Goal: Information Seeking & Learning: Understand process/instructions

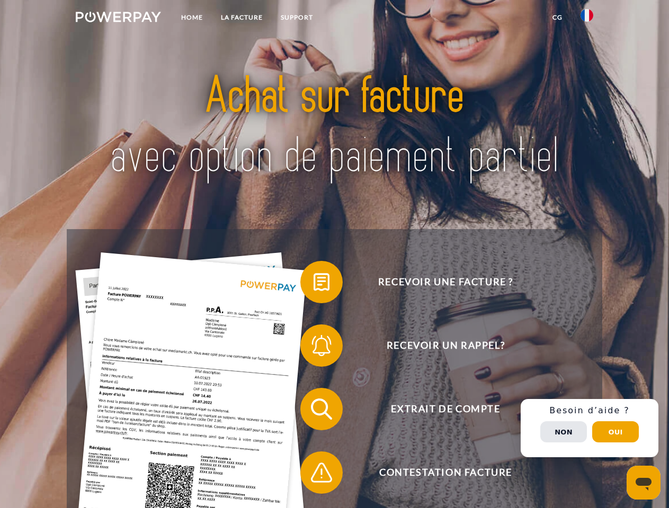
click at [118, 19] on img at bounding box center [118, 17] width 85 height 11
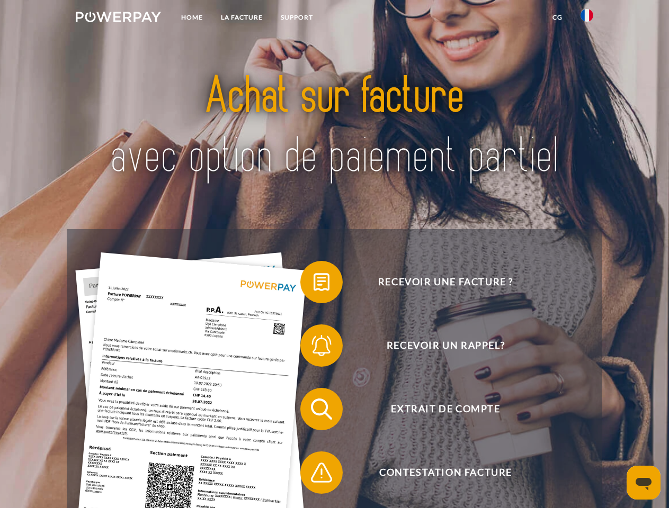
click at [587, 19] on img at bounding box center [586, 15] width 13 height 13
click at [557, 17] on link "CG" at bounding box center [557, 17] width 28 height 19
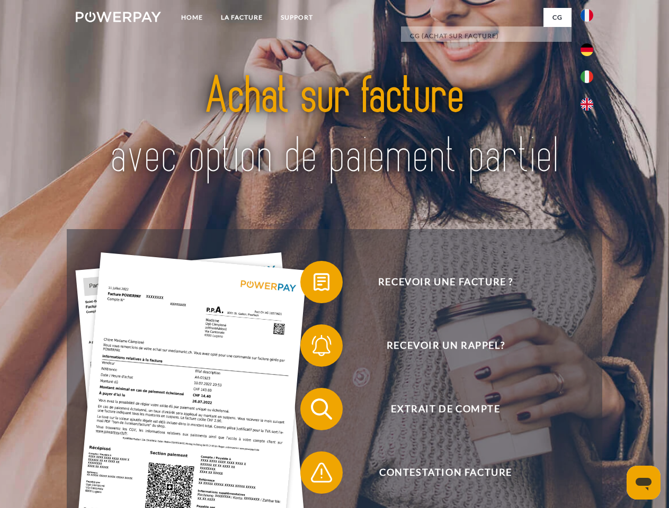
click at [313, 284] on span at bounding box center [305, 282] width 53 height 53
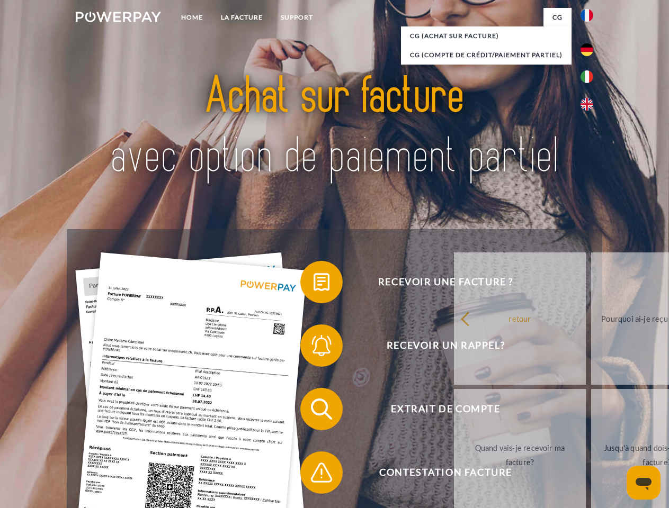
click at [313, 348] on div "Recevoir une facture ? Recevoir un rappel? Extrait de compte retour" at bounding box center [334, 441] width 535 height 424
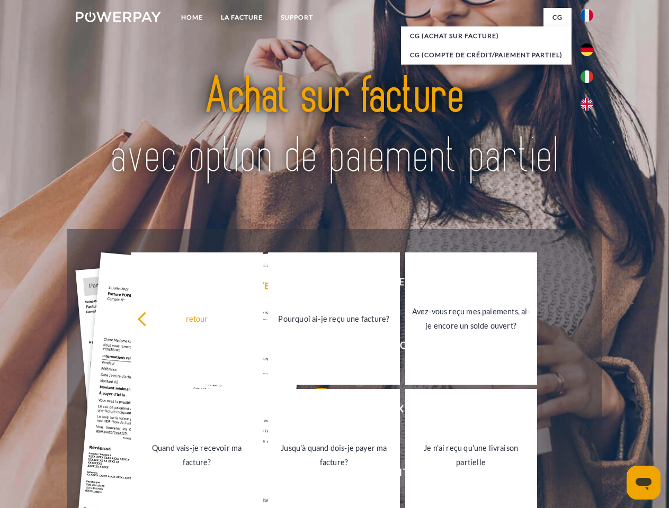
click at [313, 411] on link "Jusqu'à quand dois-je payer ma facture?" at bounding box center [334, 455] width 132 height 132
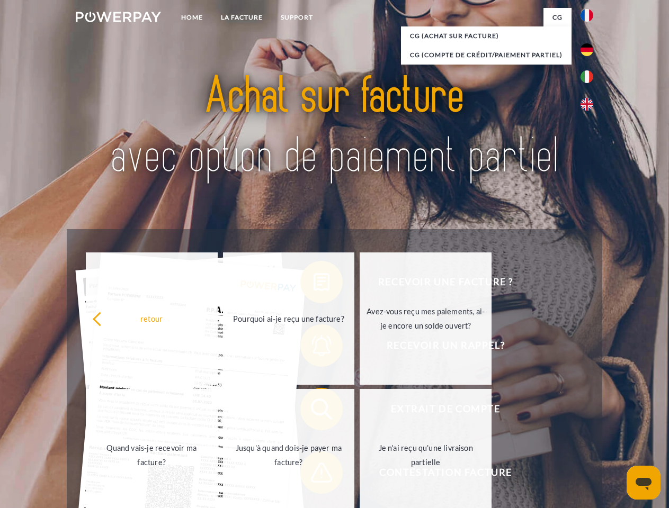
click at [313, 475] on span at bounding box center [305, 472] width 53 height 53
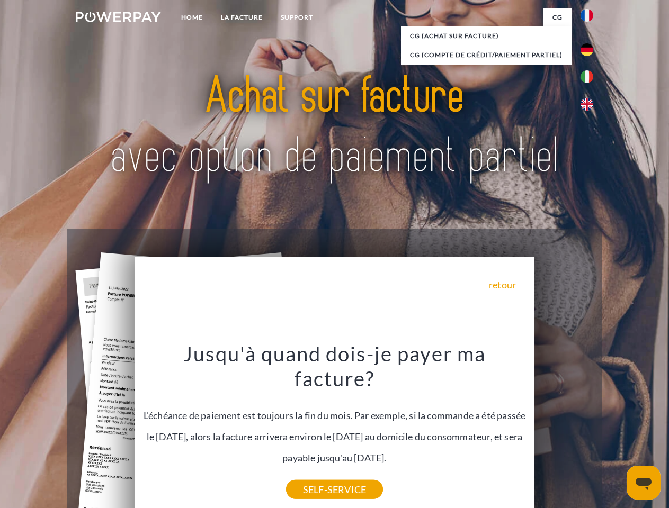
click at [589, 428] on div "Recevoir une facture ? Recevoir un rappel? Extrait de compte retour" at bounding box center [334, 441] width 535 height 424
click at [563, 430] on span "Extrait de compte" at bounding box center [445, 409] width 259 height 42
click at [615, 432] on header "Home LA FACTURE Support" at bounding box center [334, 365] width 669 height 731
